Goal: Information Seeking & Learning: Learn about a topic

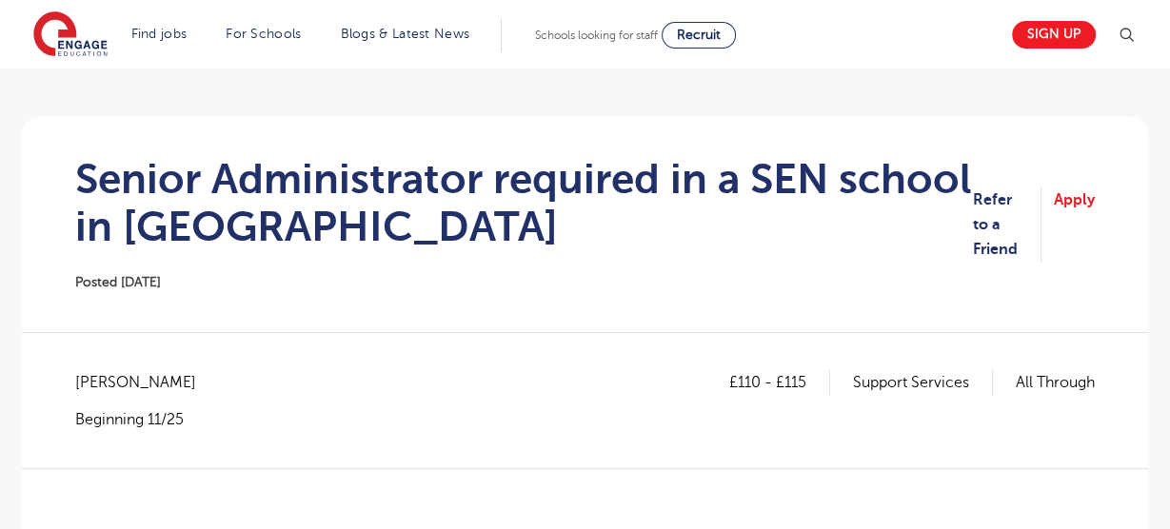
scroll to position [127, 0]
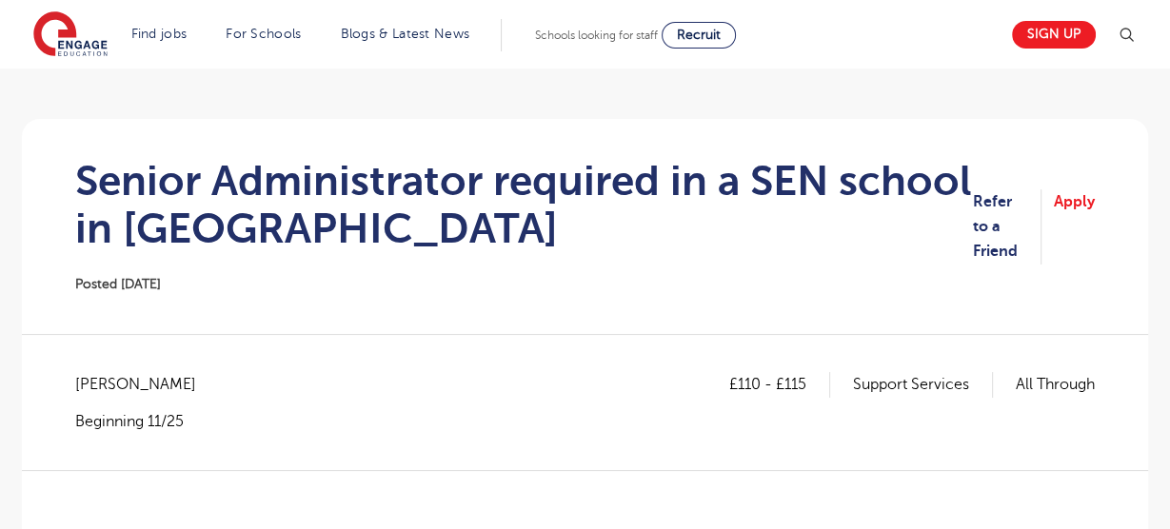
drag, startPoint x: 323, startPoint y: 206, endPoint x: 337, endPoint y: 193, distance: 18.9
click at [324, 206] on h1 "Senior Administrator required in a SEN school in Bromley" at bounding box center [523, 204] width 897 height 95
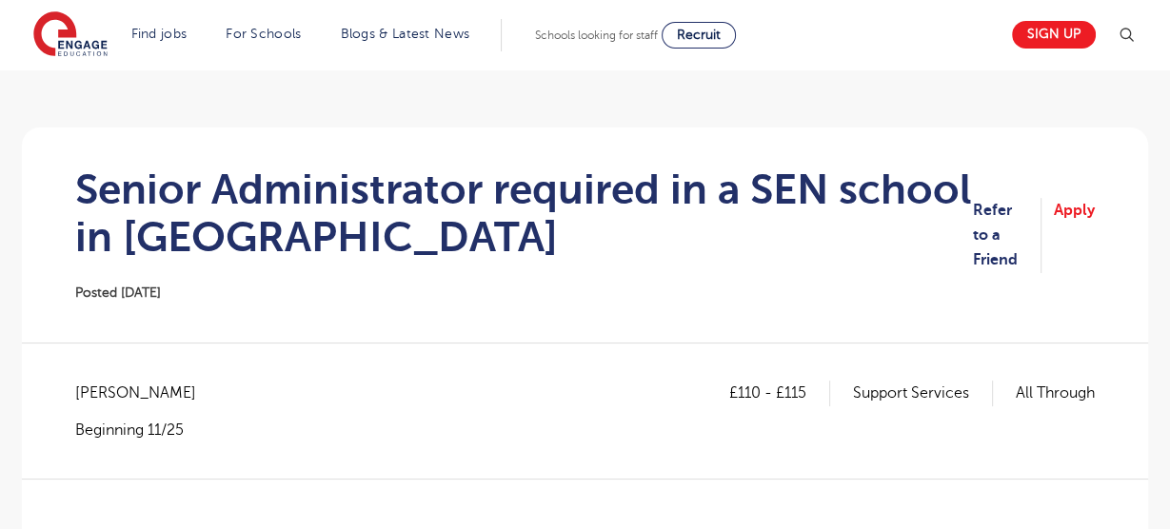
scroll to position [111, 0]
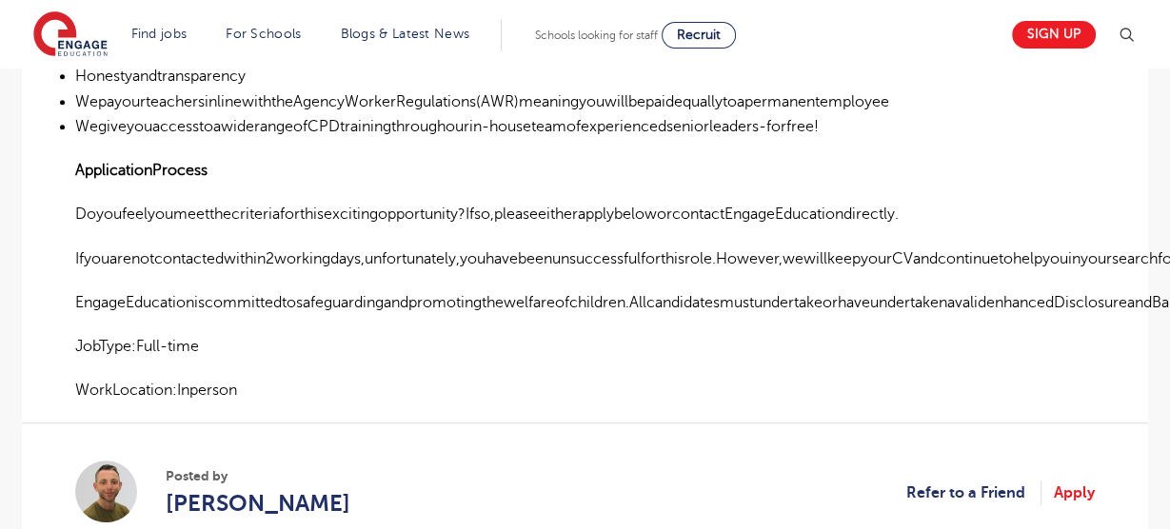
scroll to position [1861, 0]
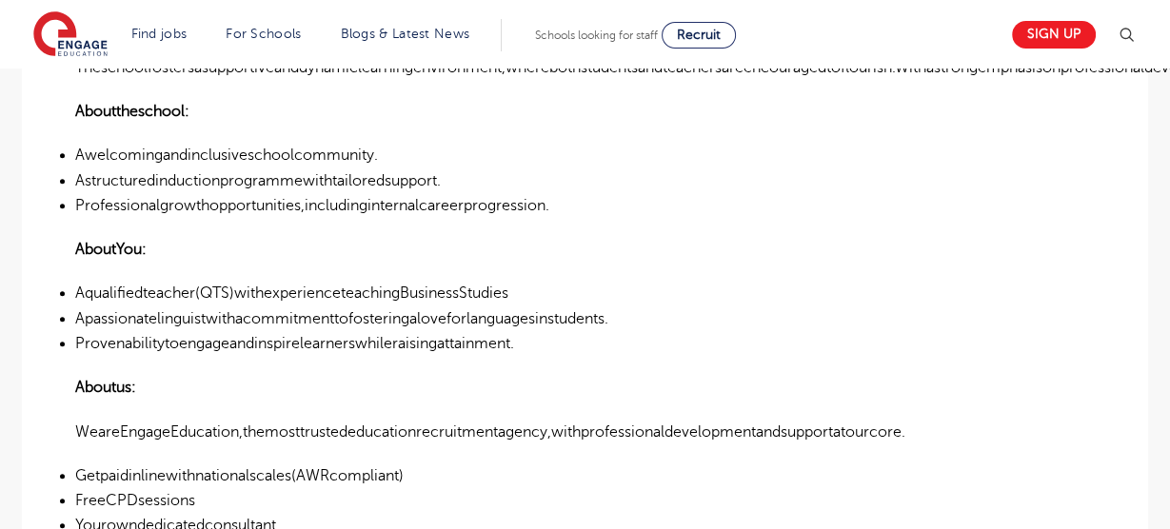
scroll to position [1391, 0]
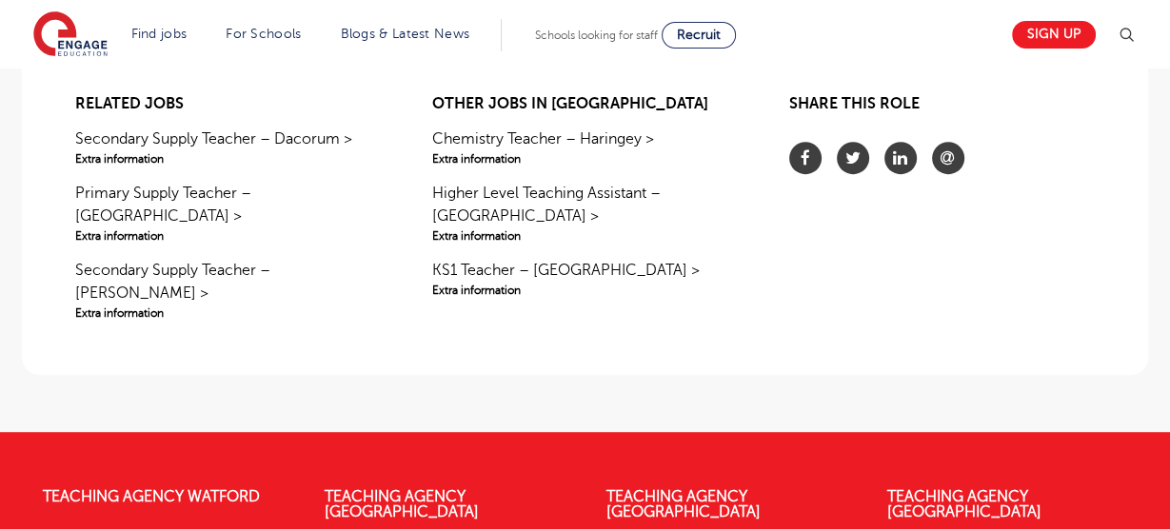
scroll to position [483, 0]
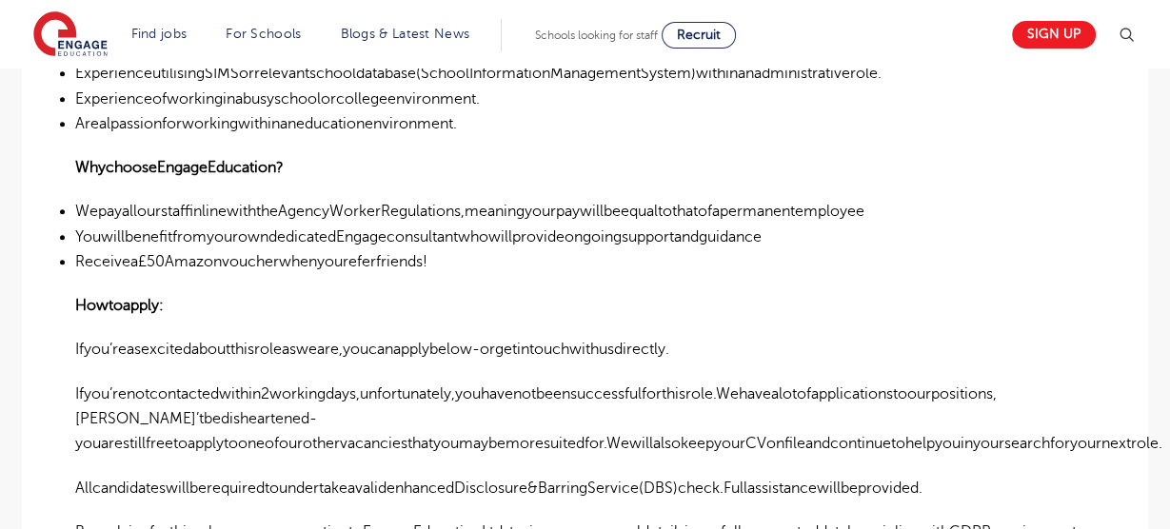
scroll to position [1088, 0]
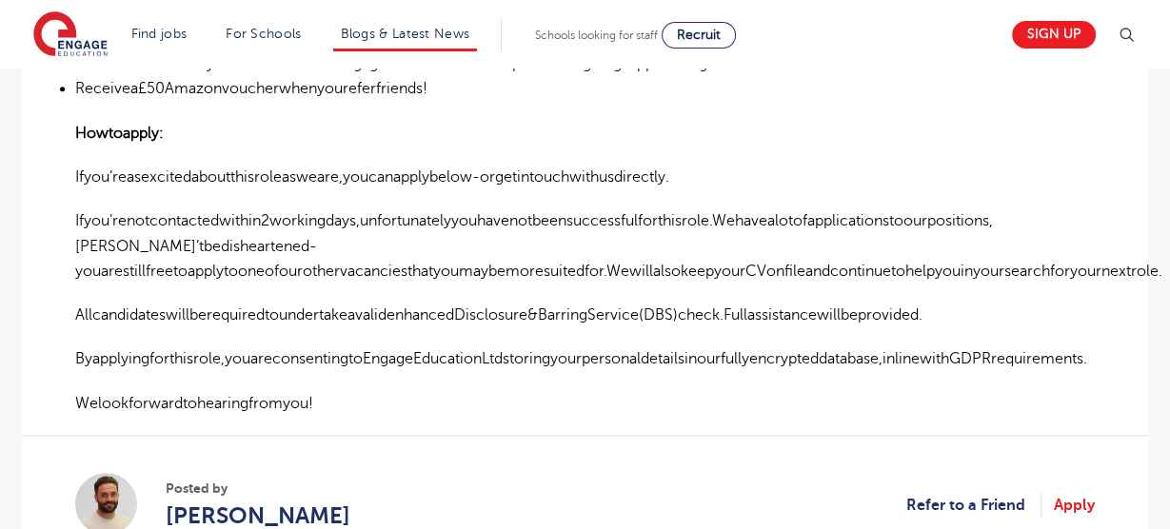
scroll to position [1498, 0]
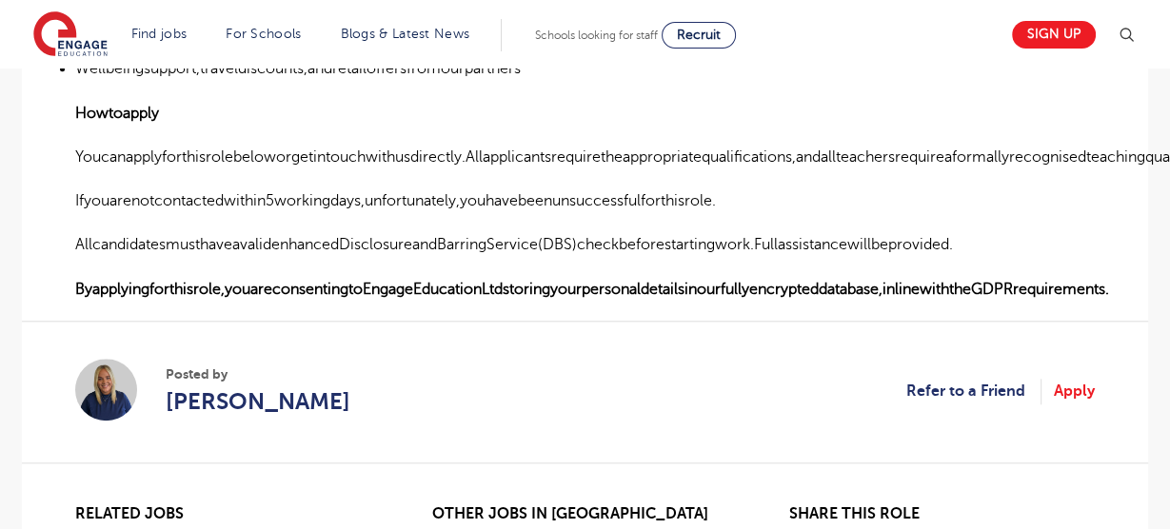
scroll to position [1558, 0]
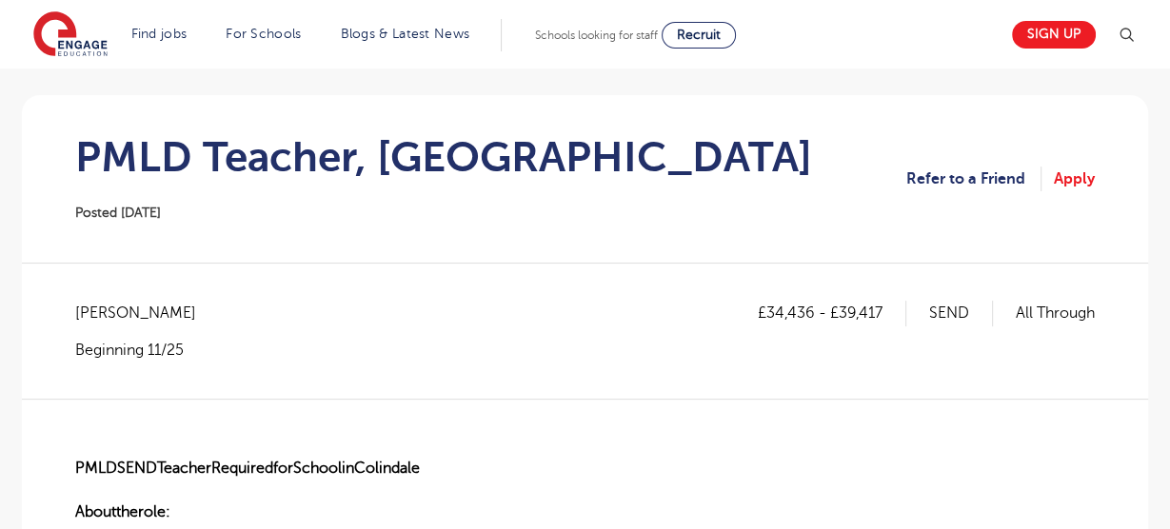
scroll to position [145, 0]
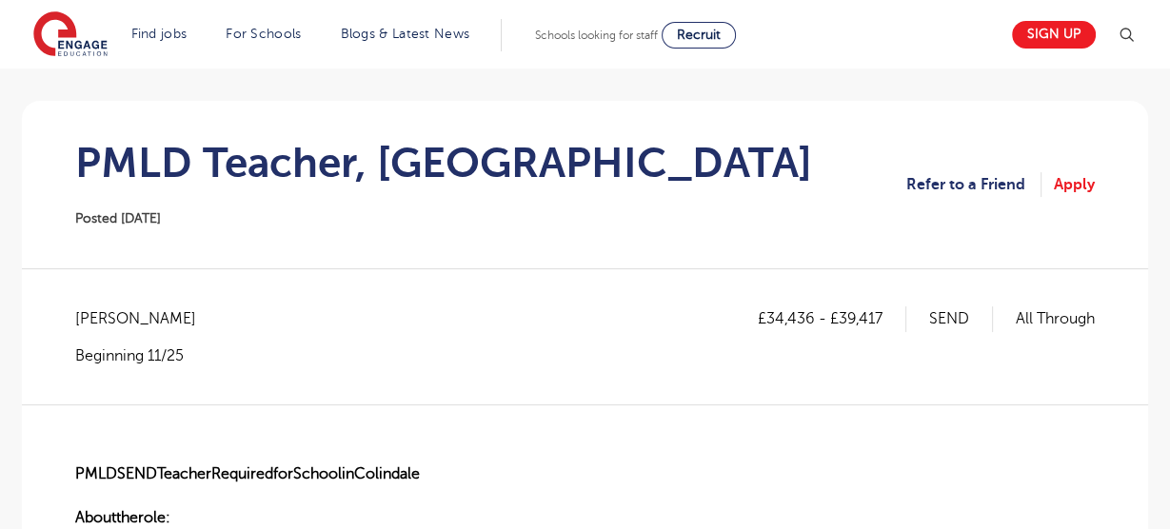
click at [136, 229] on section "PMLD Teacher, [GEOGRAPHIC_DATA] Posted [DATE] Refer to a Friend Apply" at bounding box center [584, 185] width 1095 height 168
click at [140, 213] on span "Posted 23/09/25" at bounding box center [118, 218] width 86 height 14
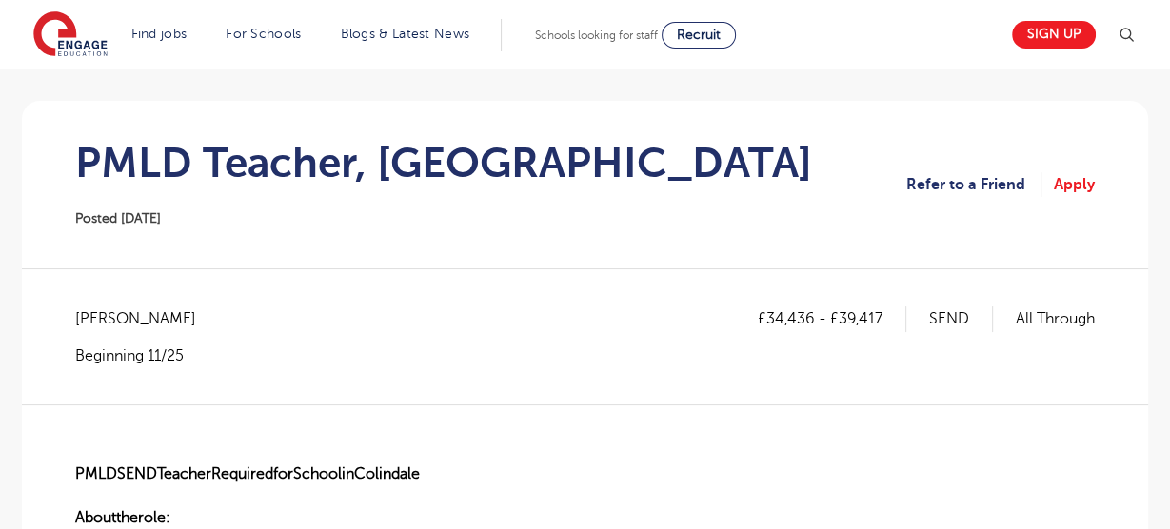
click at [223, 360] on div "£34,436 - £39,417 SEND All Through Brent - Brent Beginning 11/25" at bounding box center [584, 335] width 1019 height 59
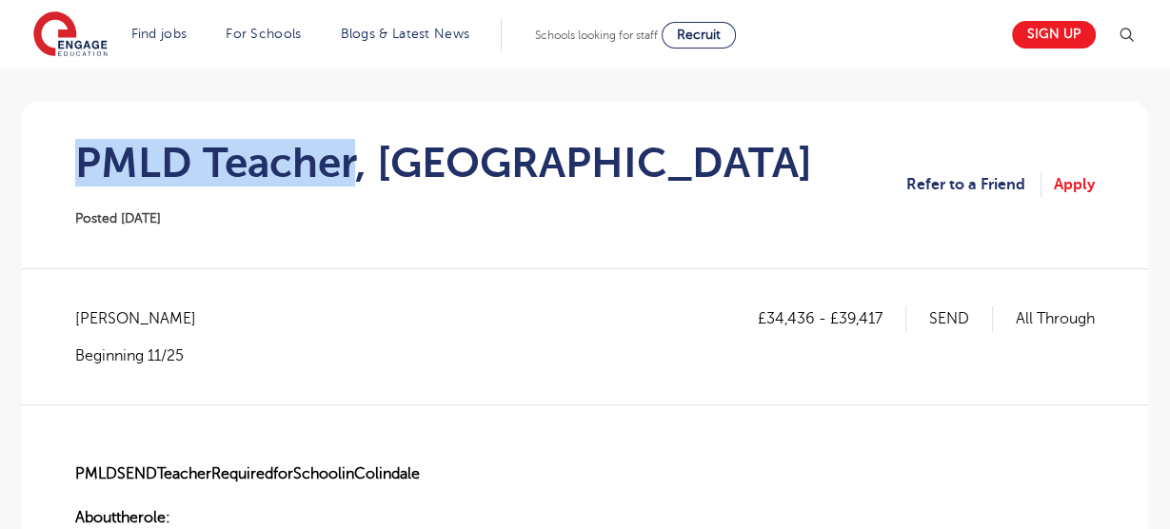
drag, startPoint x: 352, startPoint y: 160, endPoint x: 80, endPoint y: 165, distance: 272.2
click at [80, 165] on h1 "PMLD Teacher, Colindale" at bounding box center [443, 163] width 737 height 48
copy h1 "PMLD Teacher"
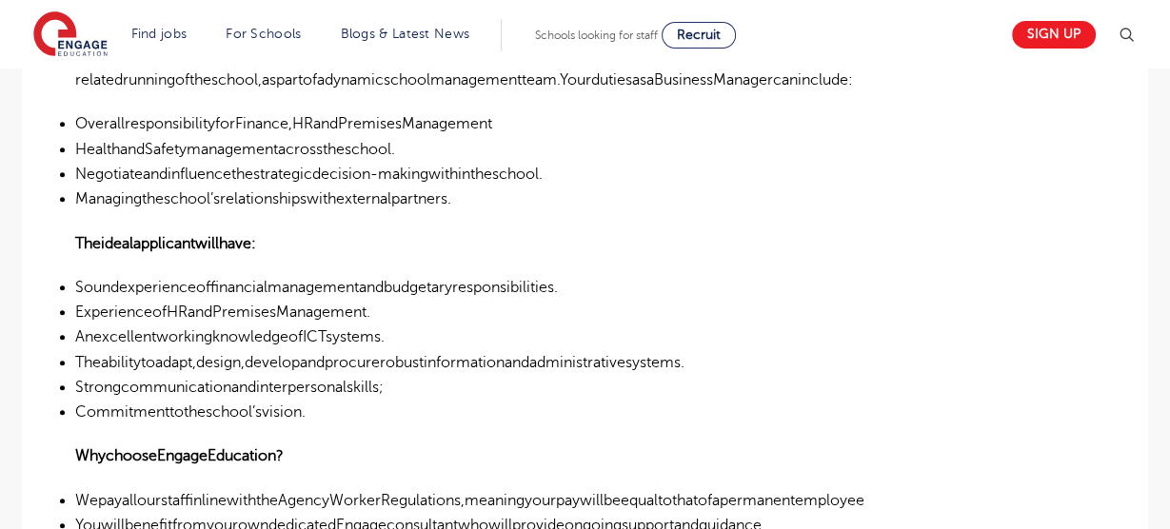
scroll to position [896, 0]
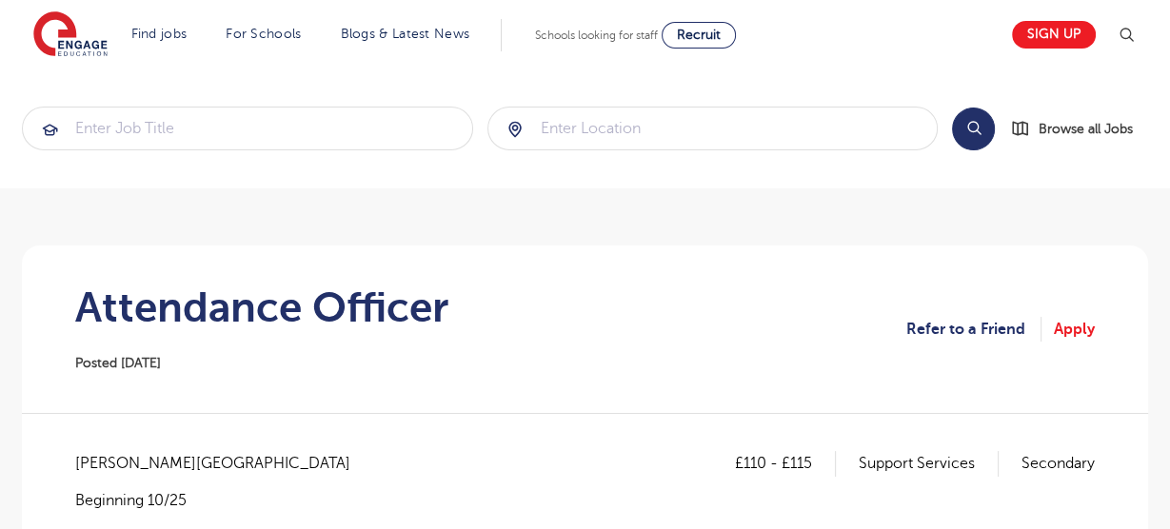
click at [286, 293] on h1 "Attendance Officer" at bounding box center [261, 308] width 373 height 48
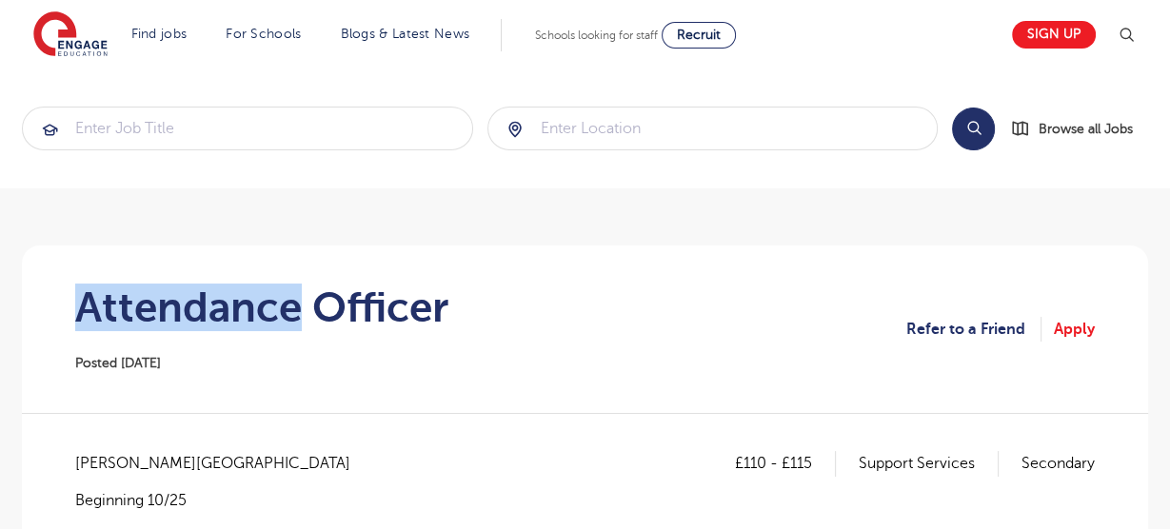
click at [286, 293] on h1 "Attendance Officer" at bounding box center [261, 308] width 373 height 48
copy div "Attendance Officer"
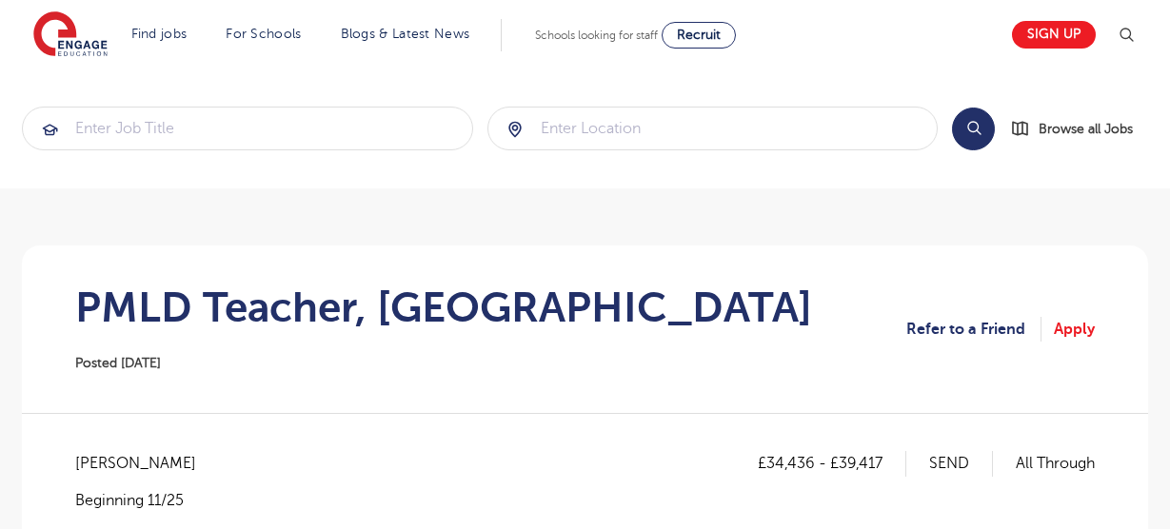
scroll to position [145, 0]
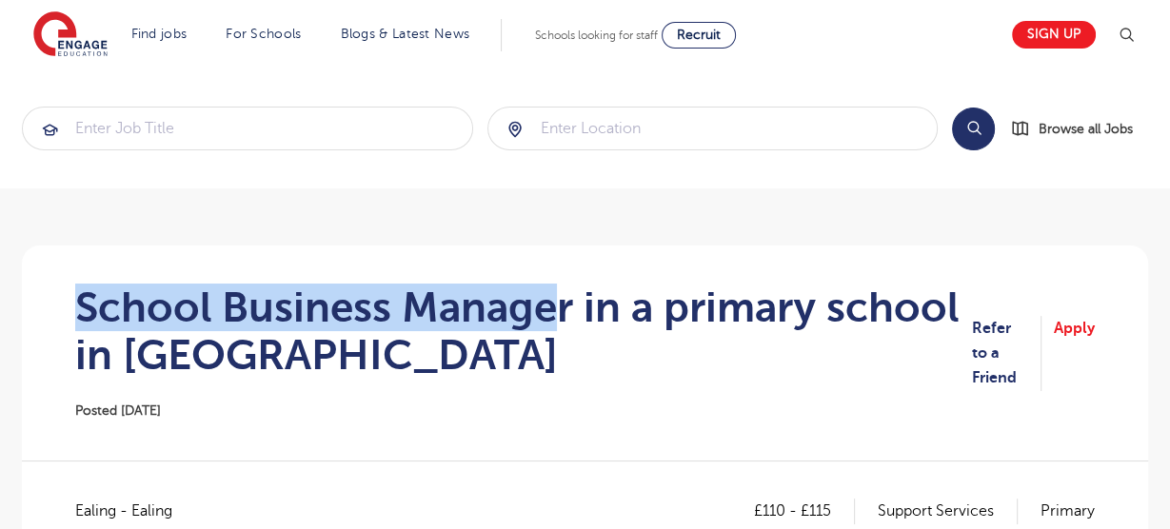
drag, startPoint x: 555, startPoint y: 312, endPoint x: 80, endPoint y: 310, distance: 474.9
click at [80, 310] on h1 "School Business Manager in a primary school in [GEOGRAPHIC_DATA]" at bounding box center [523, 331] width 897 height 95
copy h1 "School Business Manage"
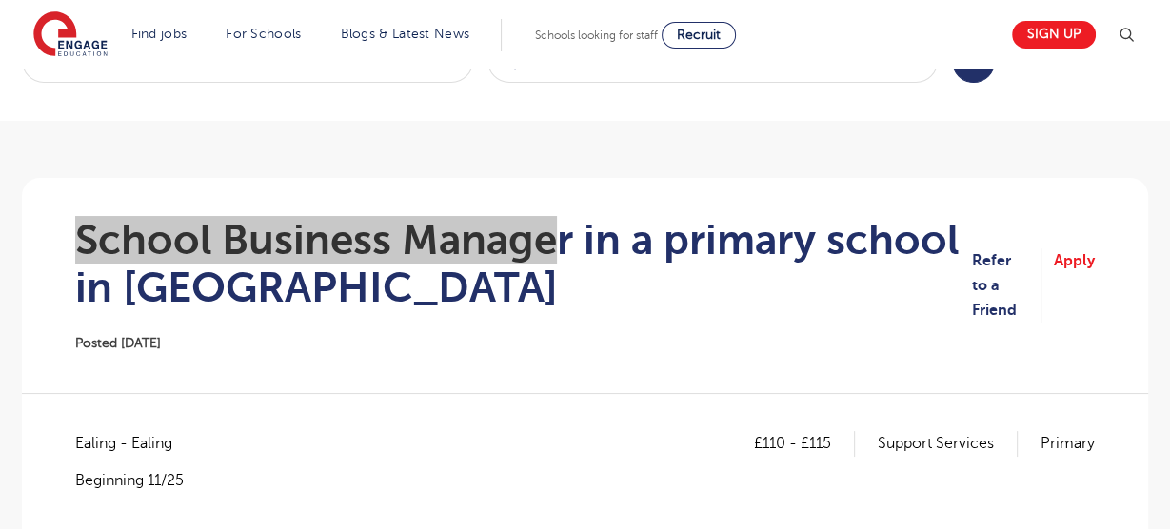
scroll to position [70, 0]
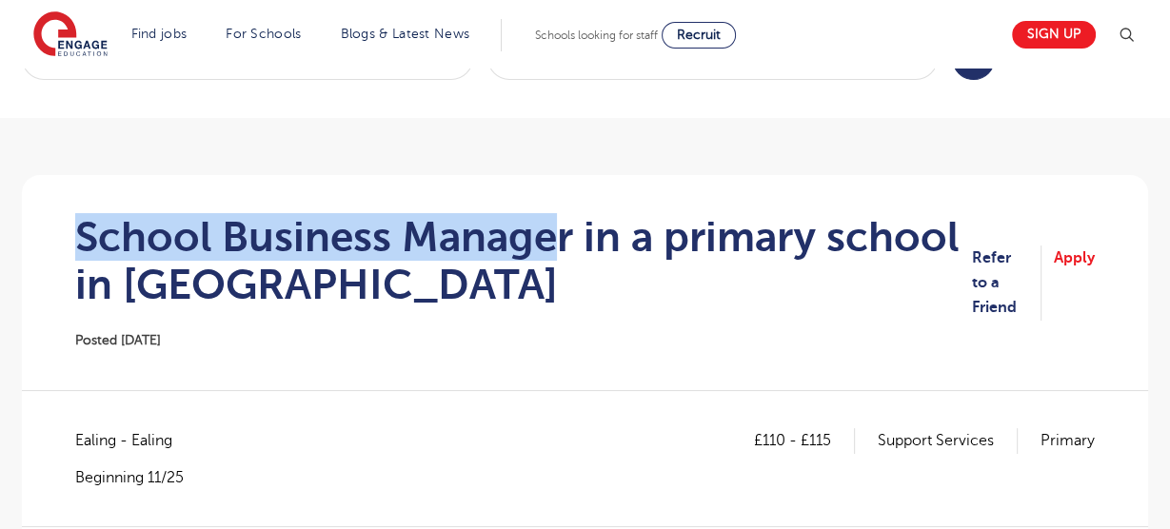
click at [547, 214] on h1 "School Business Manager in a primary school in Ealing" at bounding box center [523, 260] width 897 height 95
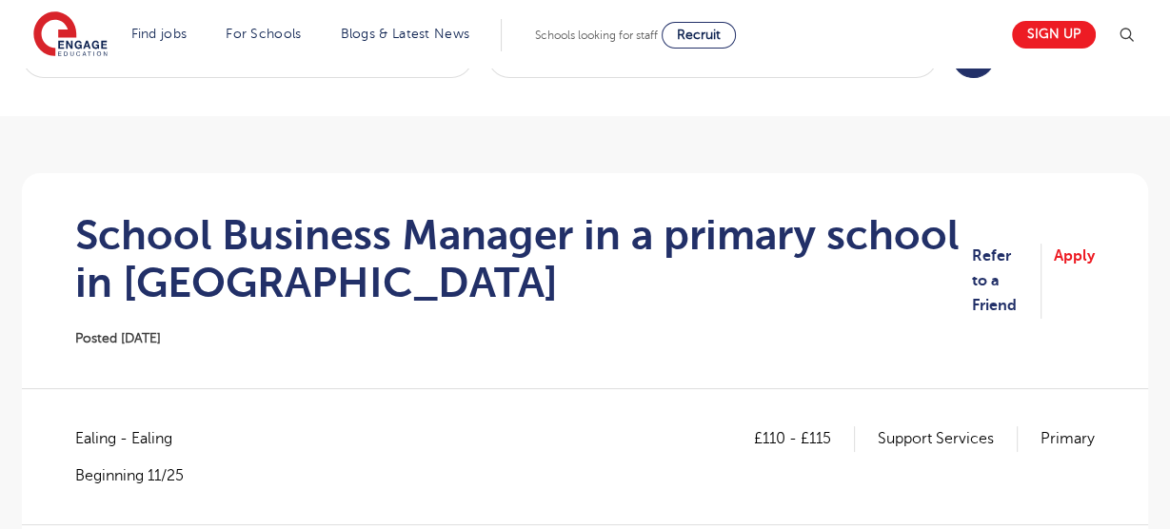
scroll to position [74, 0]
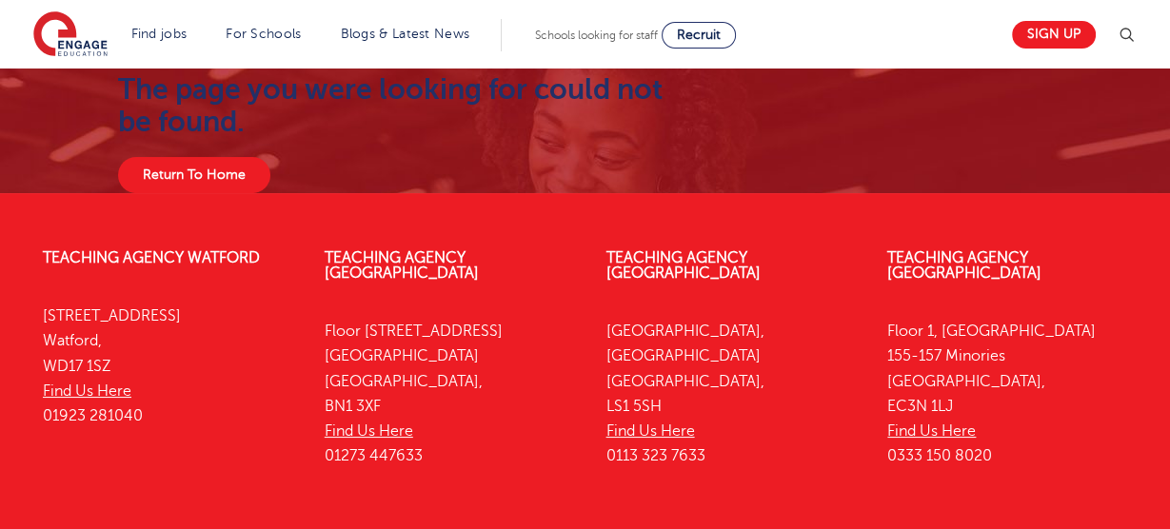
scroll to position [59, 0]
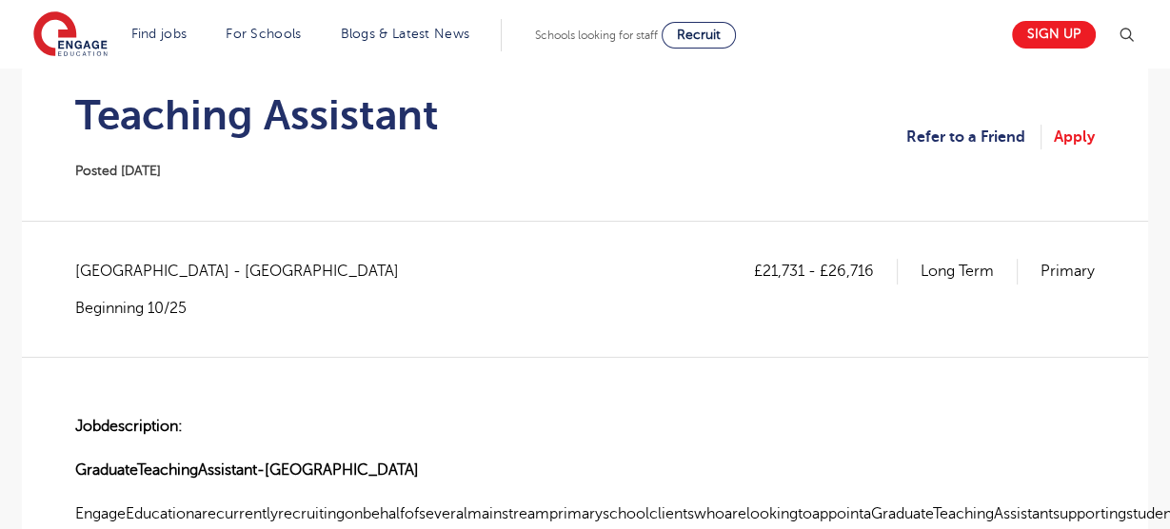
scroll to position [106, 0]
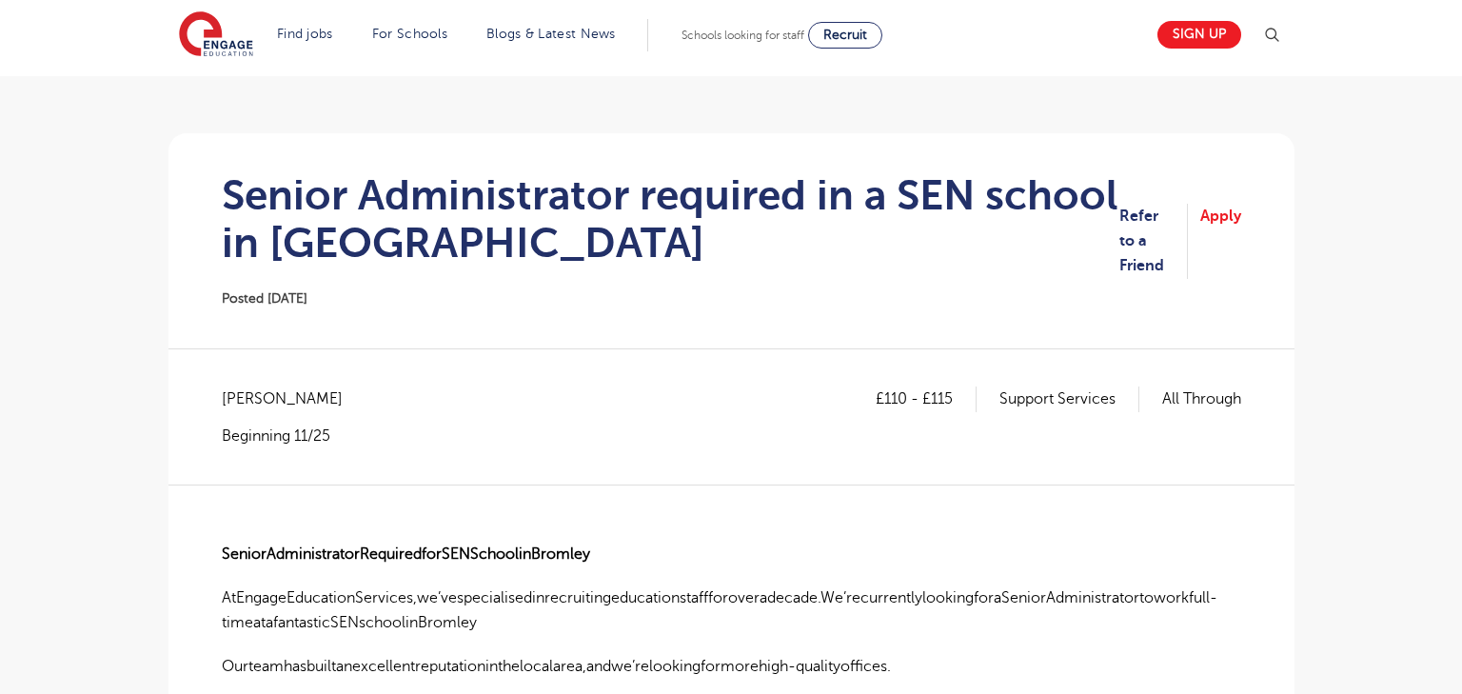
scroll to position [369, 0]
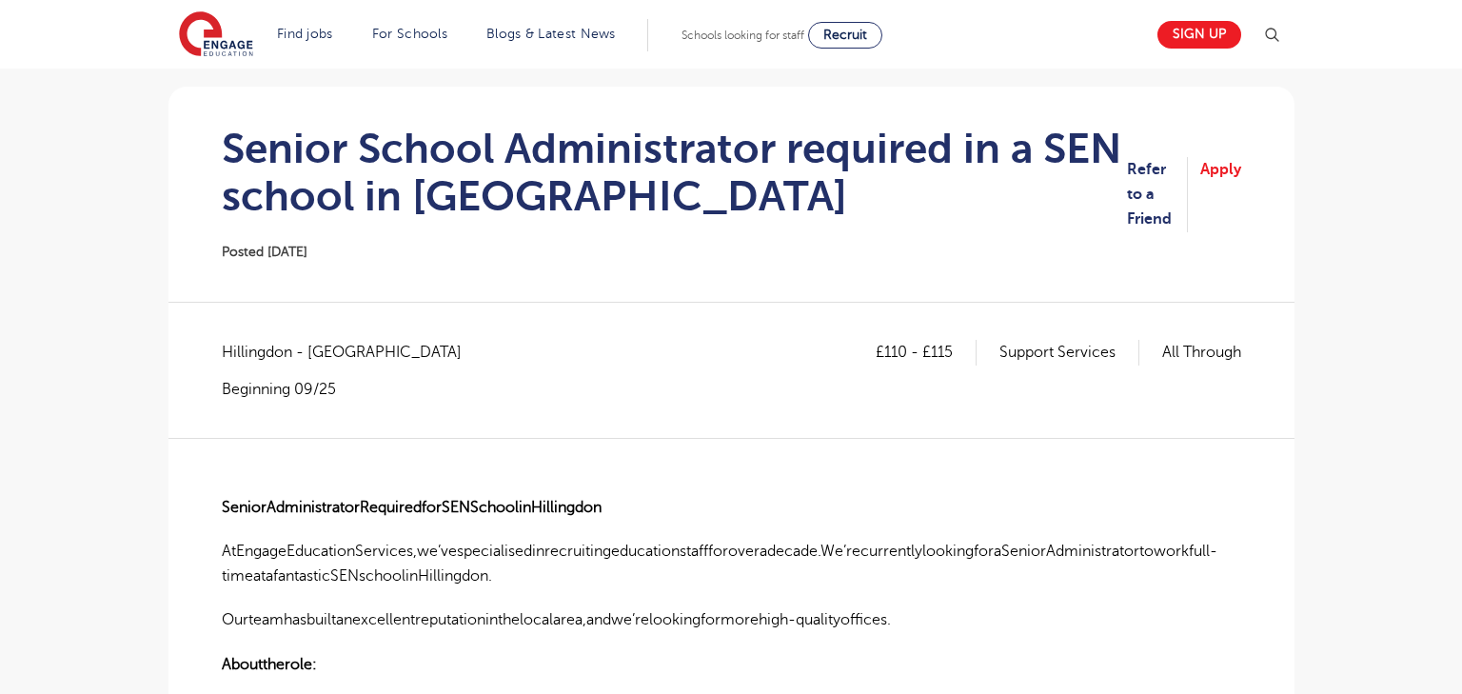
scroll to position [166, 0]
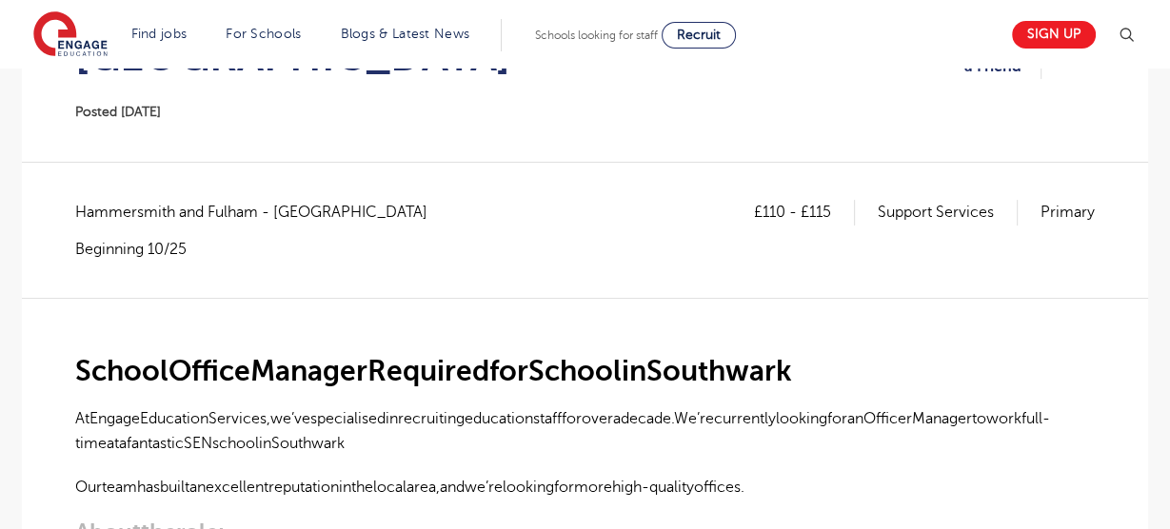
scroll to position [298, 0]
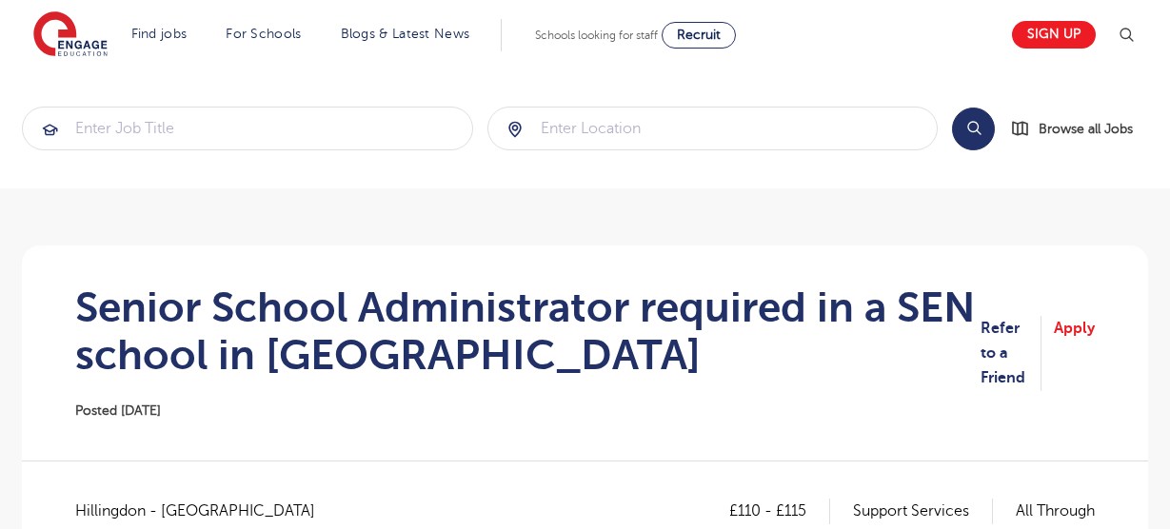
scroll to position [1498, 0]
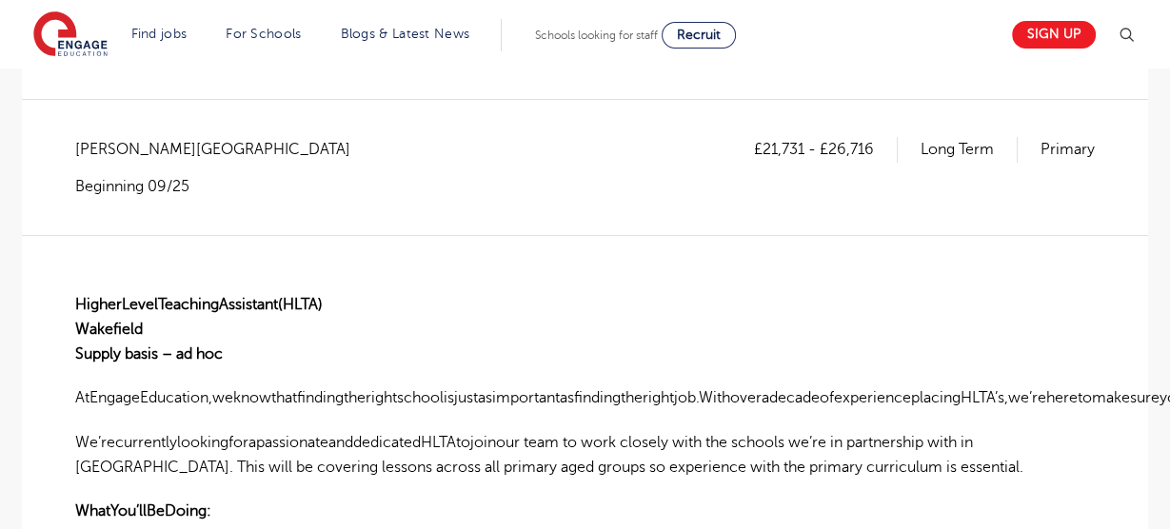
scroll to position [311, 0]
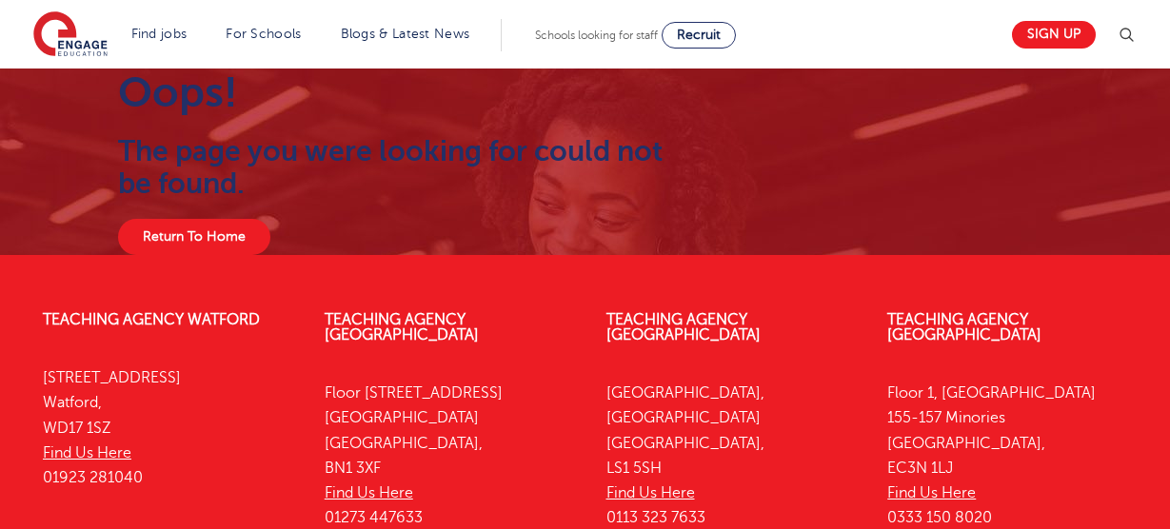
scroll to position [195, 0]
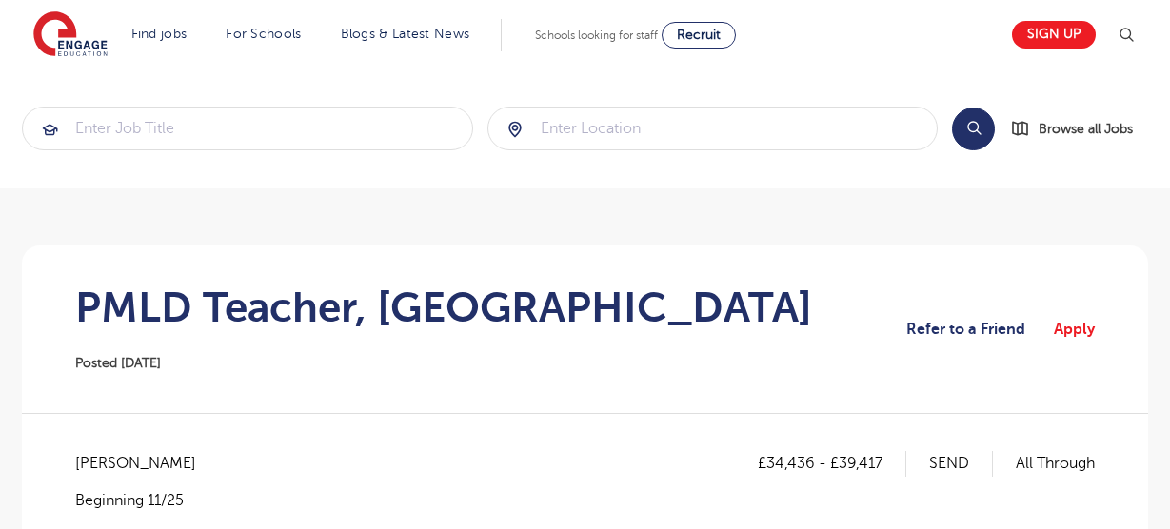
scroll to position [145, 0]
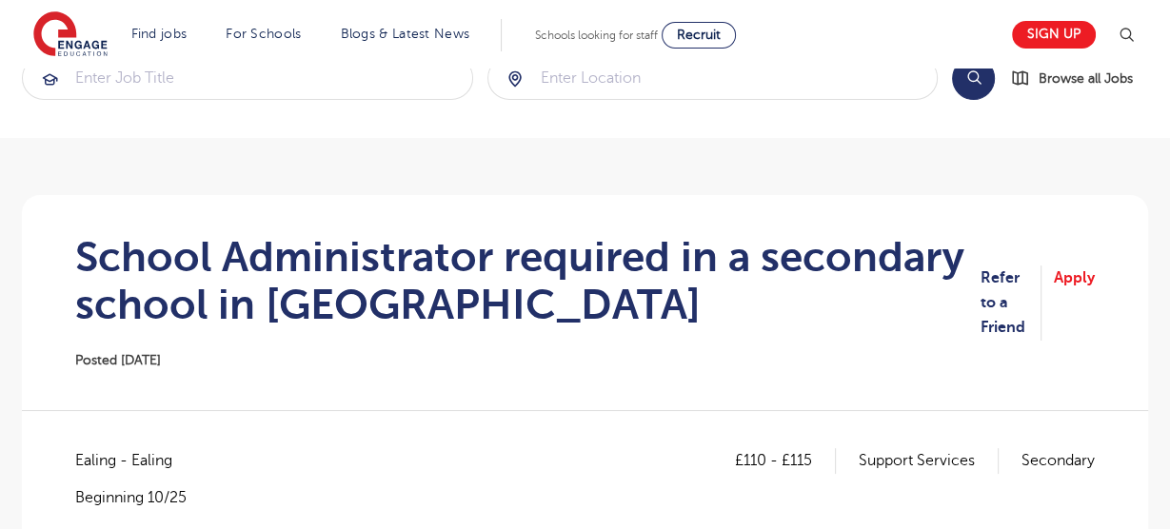
scroll to position [140, 0]
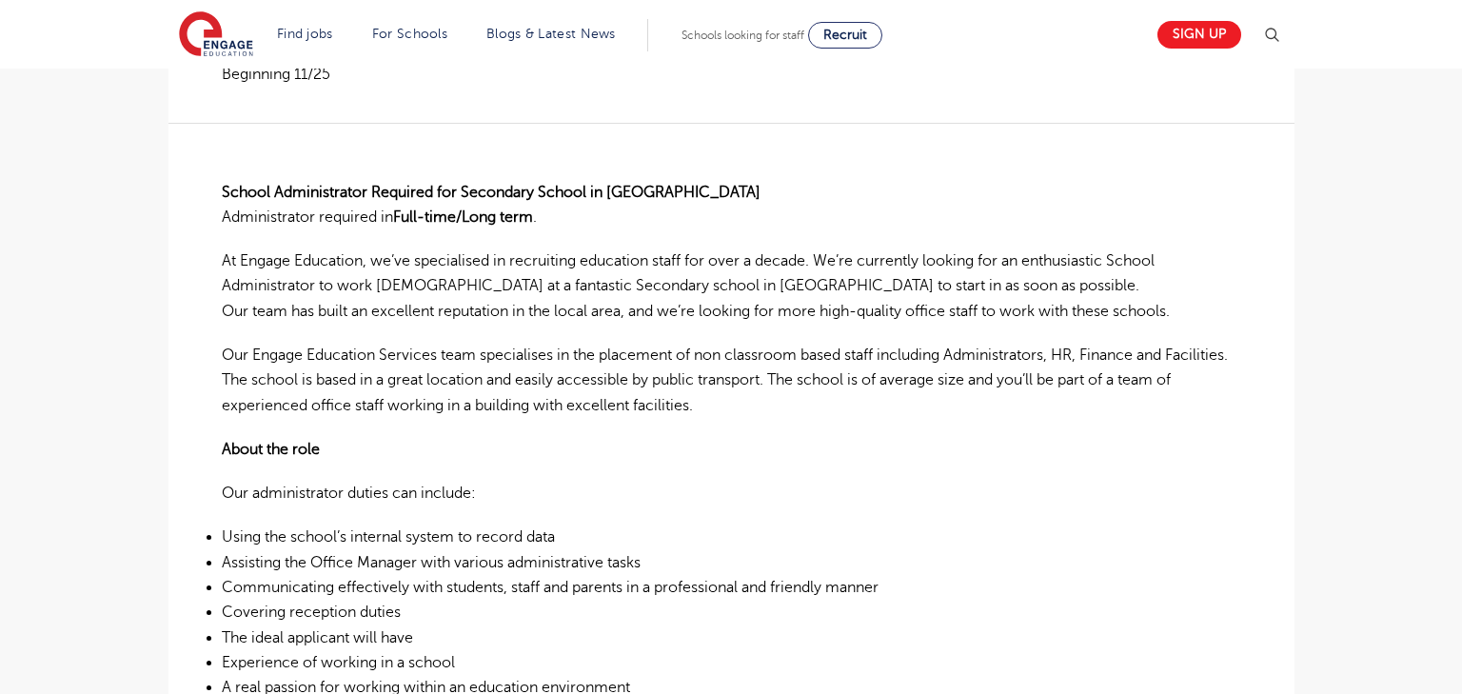
scroll to position [432, 0]
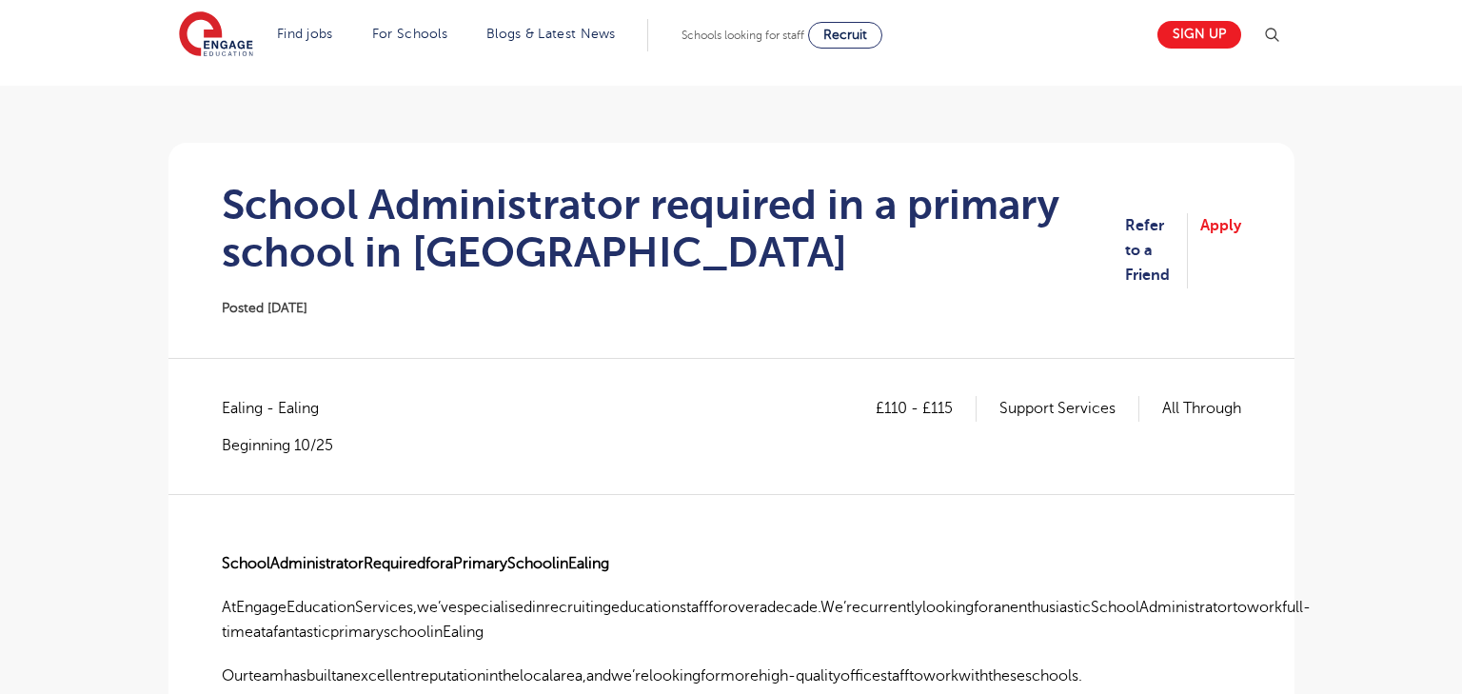
scroll to position [107, 0]
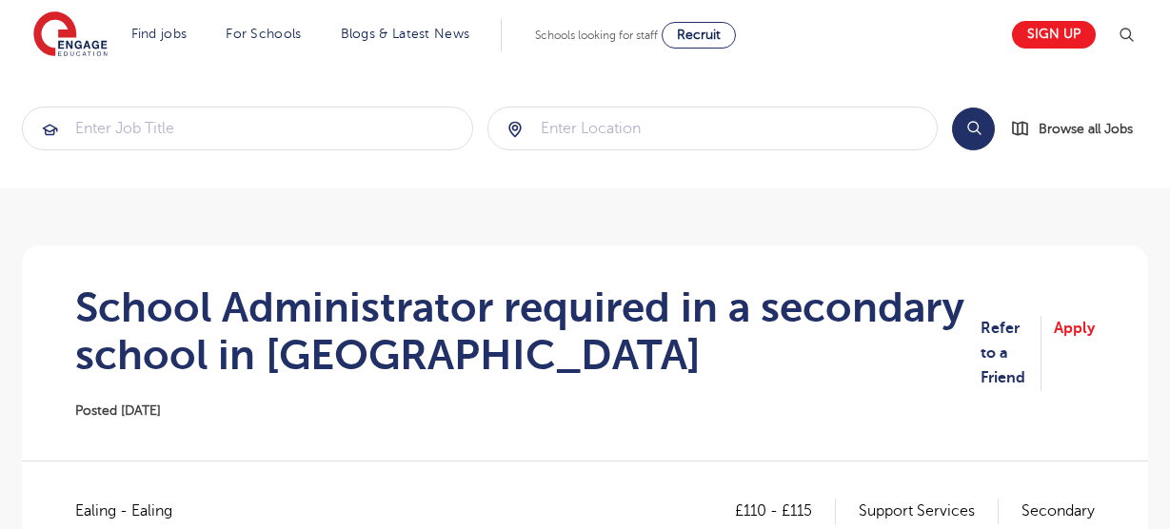
scroll to position [140, 0]
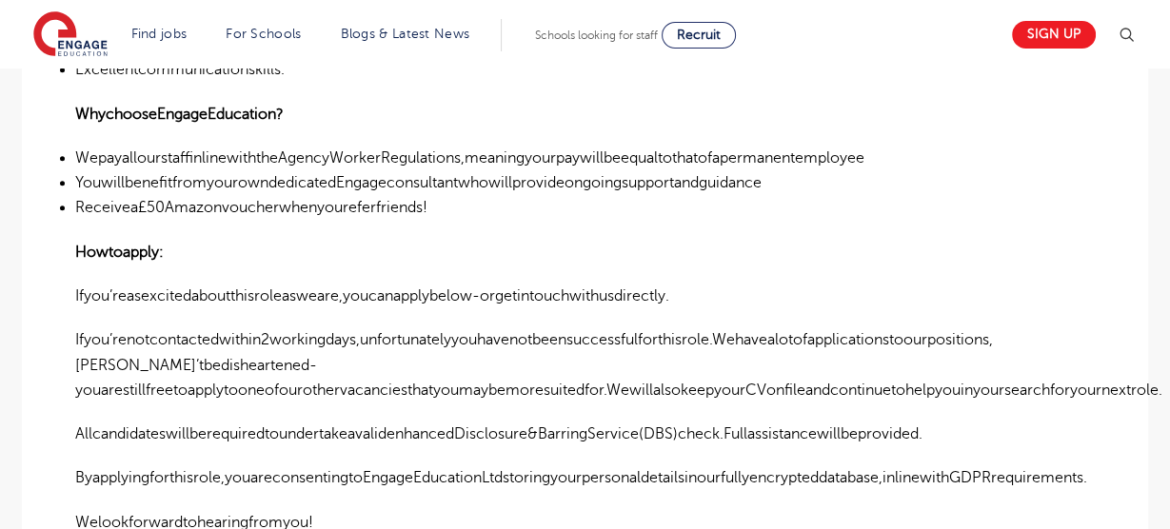
scroll to position [1167, 0]
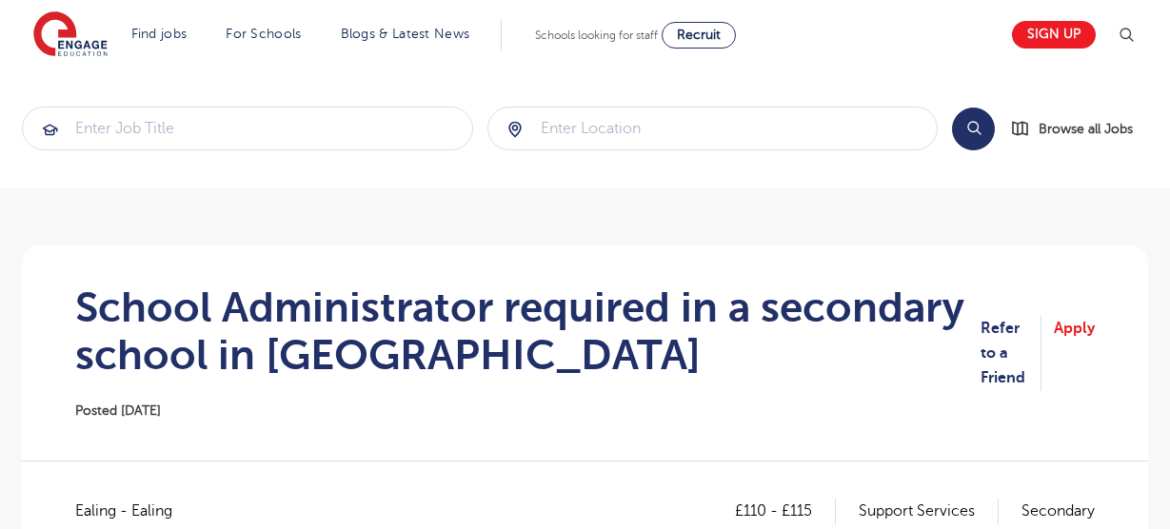
scroll to position [140, 0]
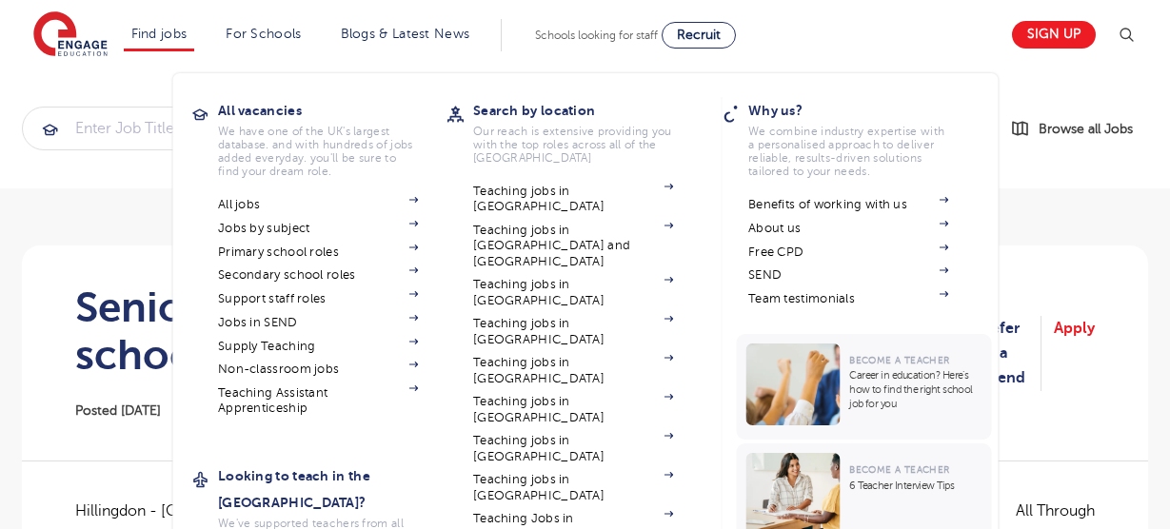
scroll to position [1167, 0]
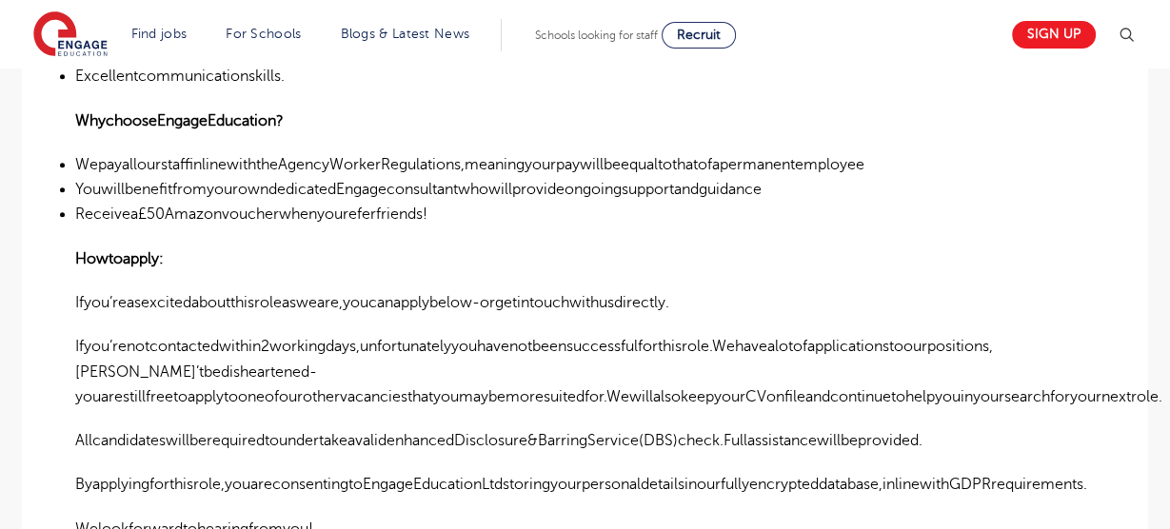
click at [85, 222] on li "Receivea£50Amazonvoucherwhenyoureferfriends!" at bounding box center [584, 214] width 1019 height 25
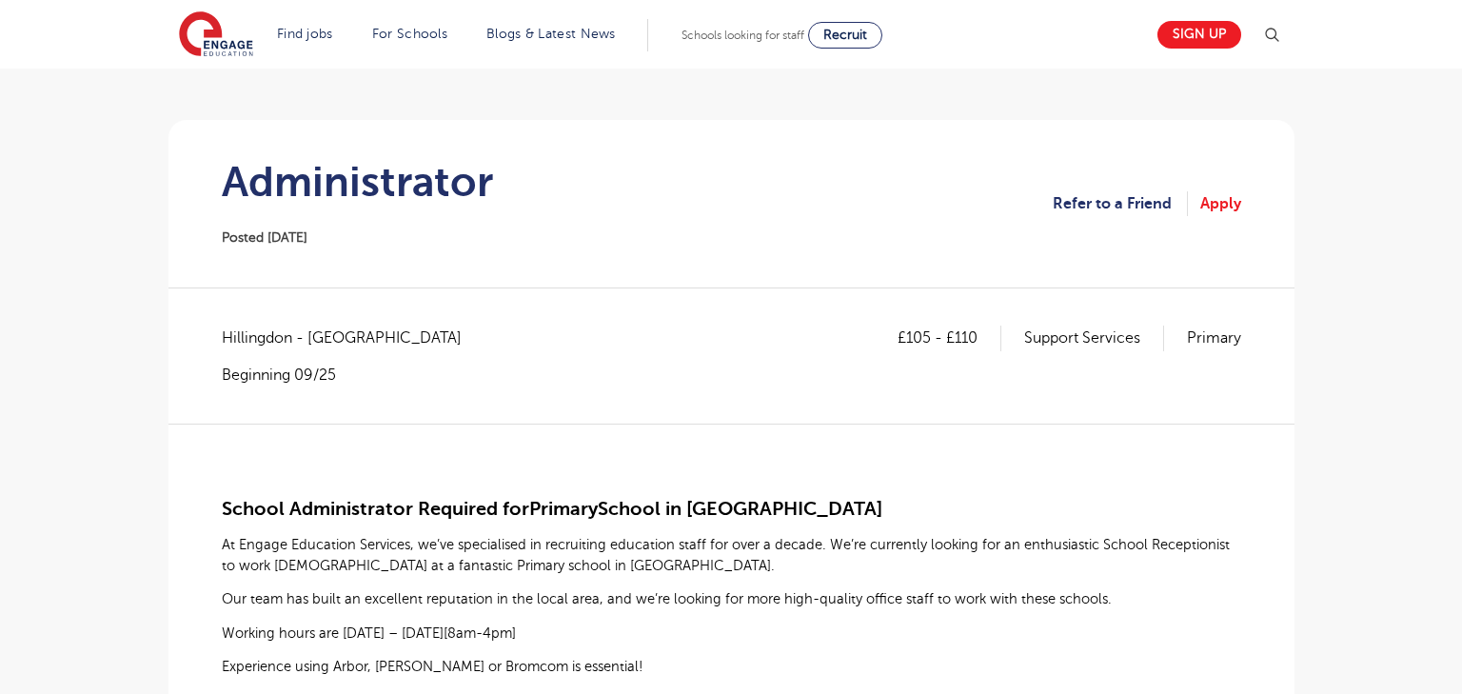
scroll to position [213, 0]
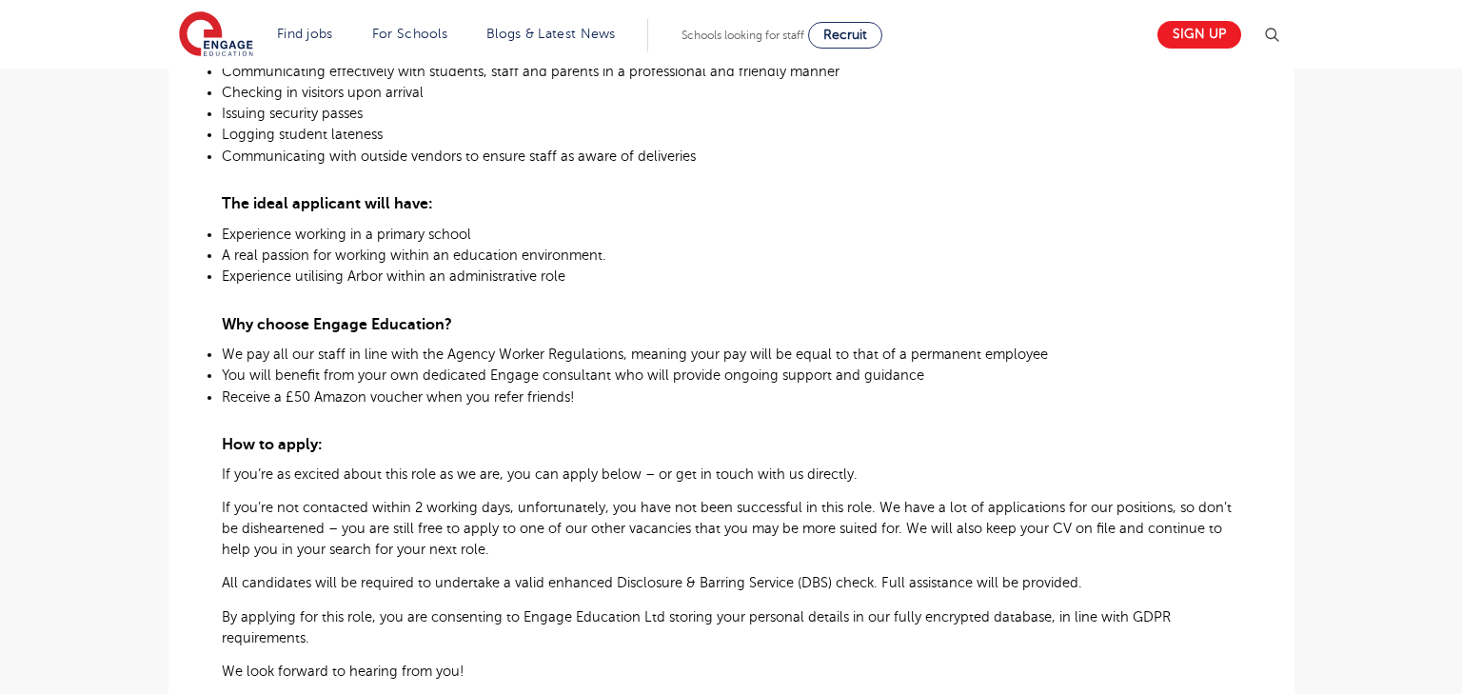
scroll to position [876, 0]
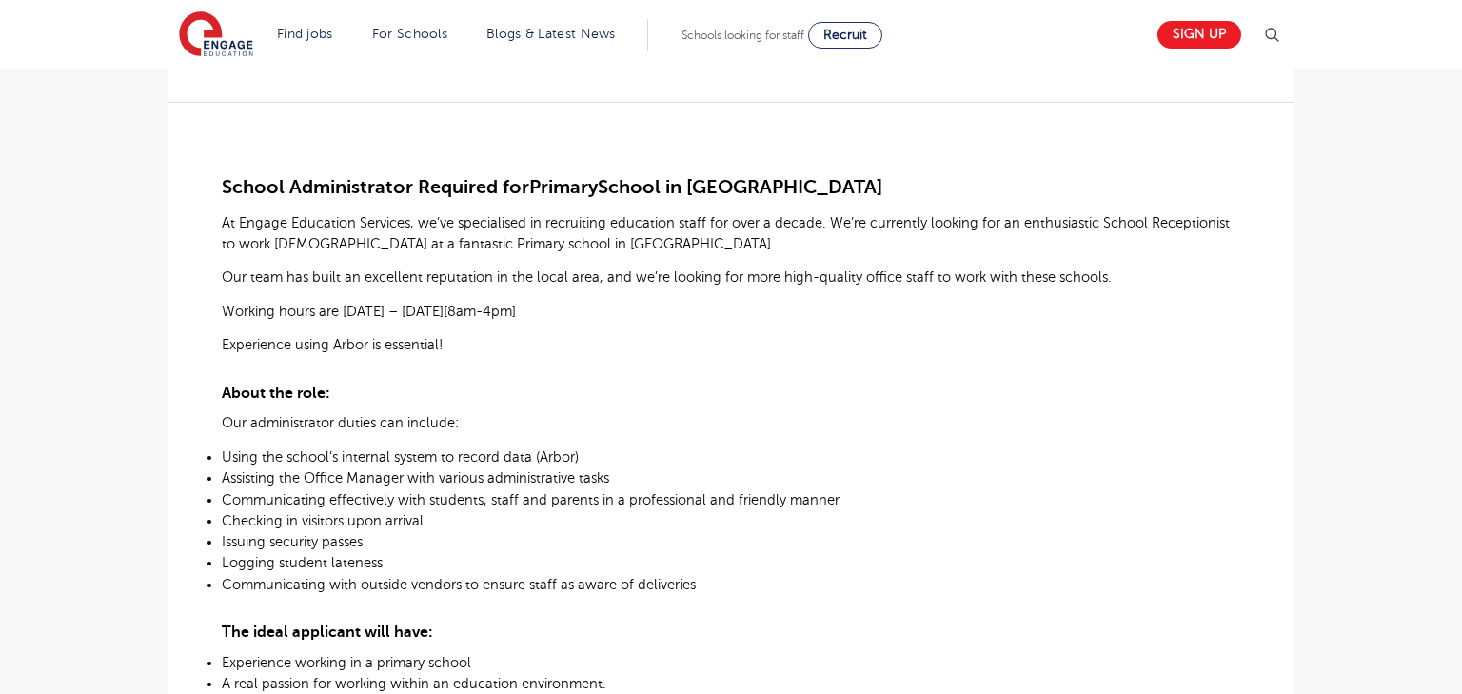
scroll to position [546, 0]
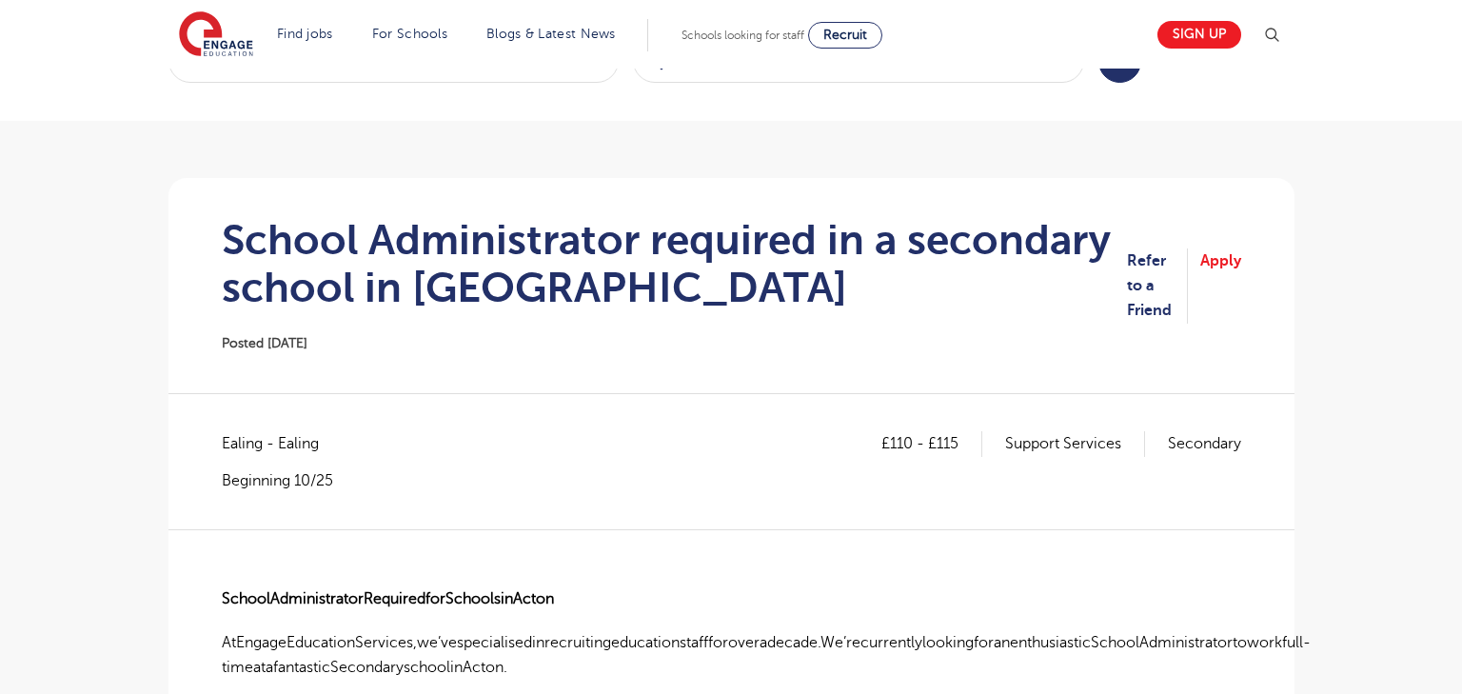
scroll to position [64, 0]
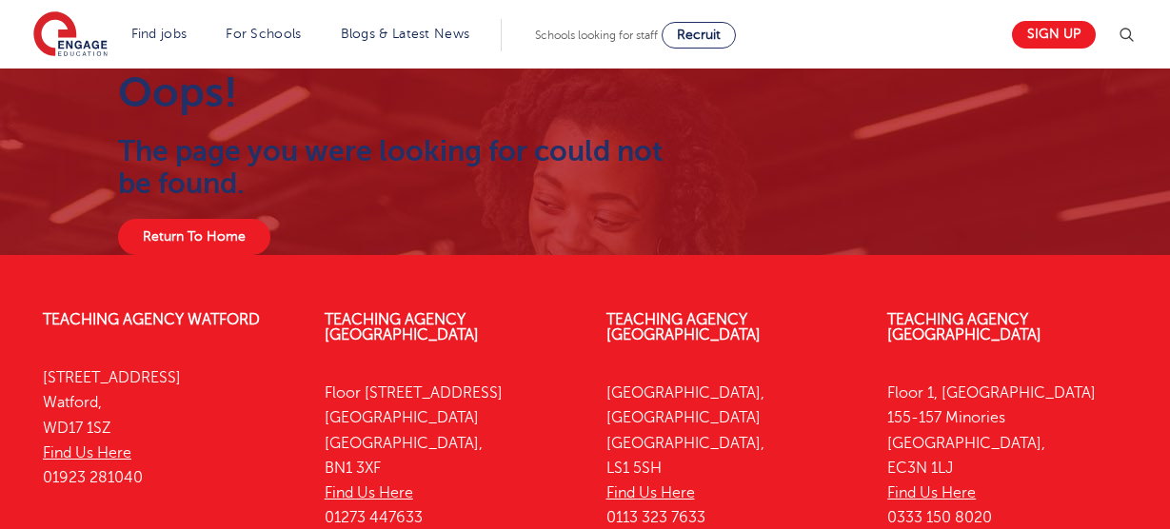
scroll to position [111, 0]
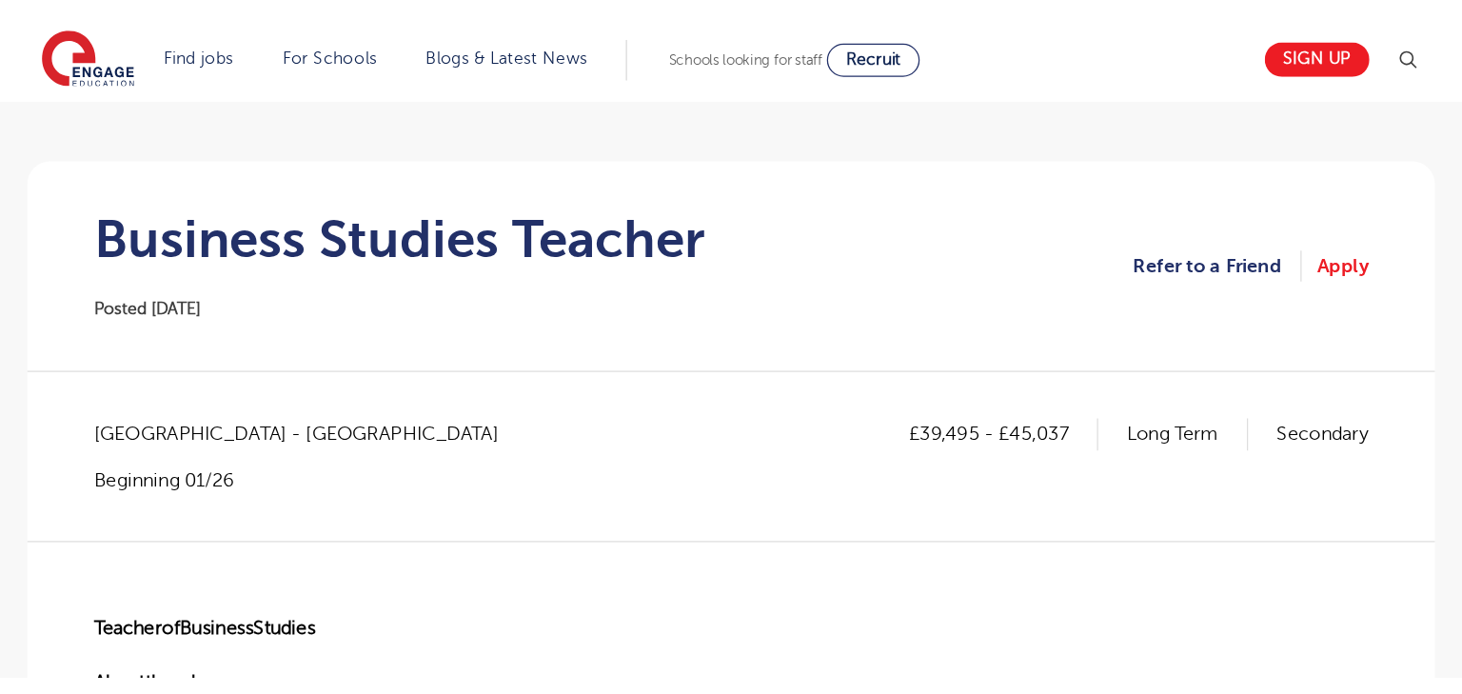
scroll to position [129, 0]
